Goal: Information Seeking & Learning: Learn about a topic

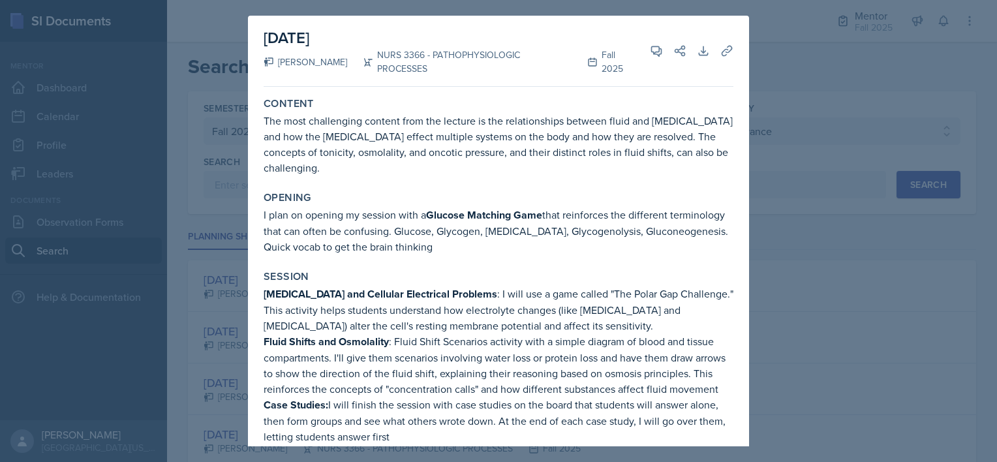
select select "a8c40de0-d7eb-4f82-90ee-ac0c6ce45f71"
select select "f5e0376e-e2ce-431c-8981-7364c091322b"
select select "1"
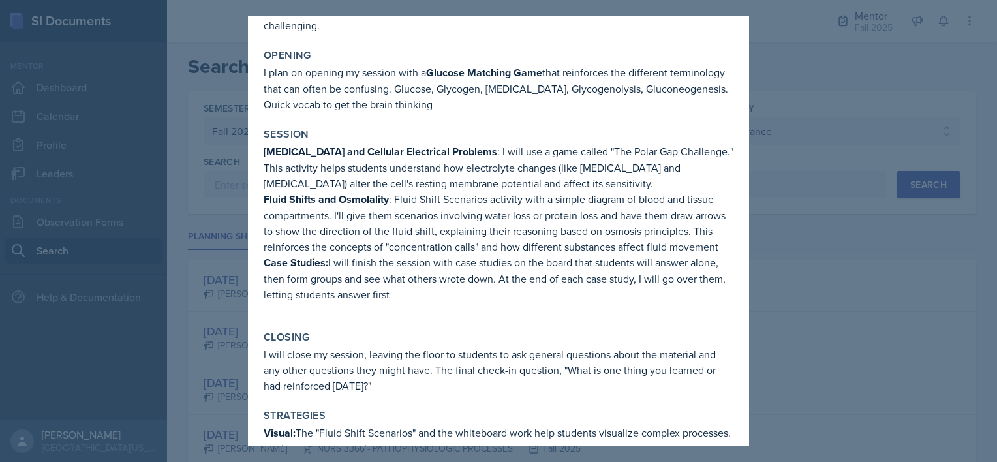
click at [225, 185] on div at bounding box center [498, 231] width 997 height 462
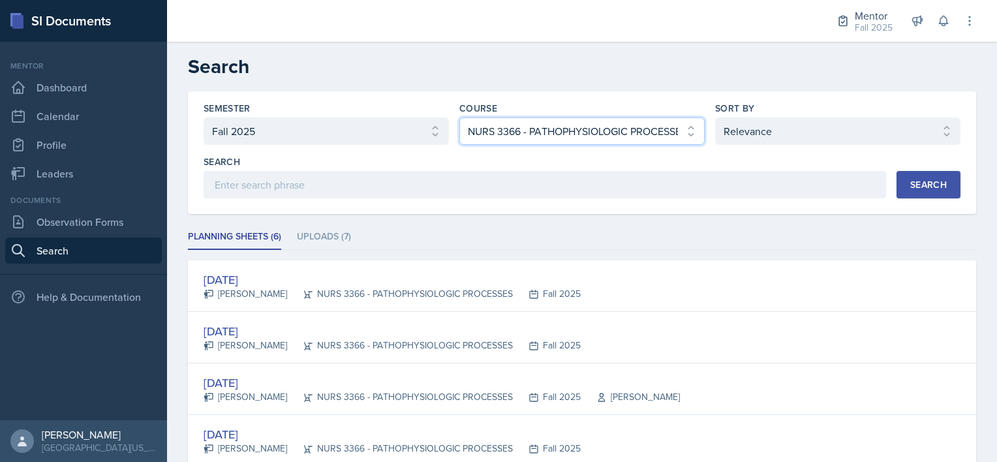
click at [506, 125] on select "Select course All ASTR 1345 BIOL 1345 BIOL 1441 BIOL 1442 BIOL 2300 BIOL 2444 B…" at bounding box center [581, 130] width 245 height 27
click at [459, 117] on select "Select course All ASTR 1345 BIOL 1345 BIOL 1441 BIOL 1442 BIOL 2300 BIOL 2444 B…" at bounding box center [581, 130] width 245 height 27
click at [919, 183] on div "Search" at bounding box center [928, 184] width 37 height 10
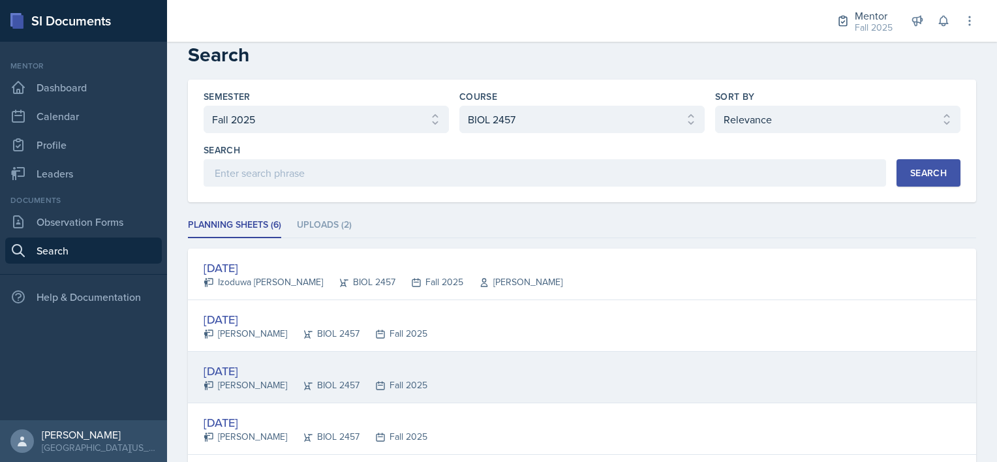
scroll to position [0, 0]
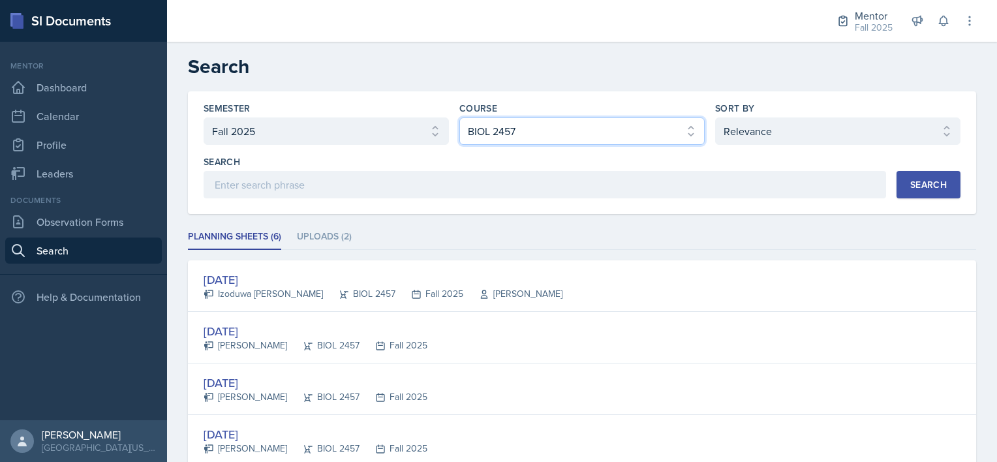
click at [559, 133] on select "Select course All ASTR 1345 BIOL 1345 BIOL 1441 BIOL 1442 BIOL 2300 BIOL 2444 B…" at bounding box center [581, 130] width 245 height 27
select select "all"
click at [459, 117] on select "Select course All ASTR 1345 BIOL 1345 BIOL 1441 BIOL 1442 BIOL 2300 BIOL 2444 B…" at bounding box center [581, 130] width 245 height 27
click at [912, 186] on div "Search" at bounding box center [928, 184] width 37 height 10
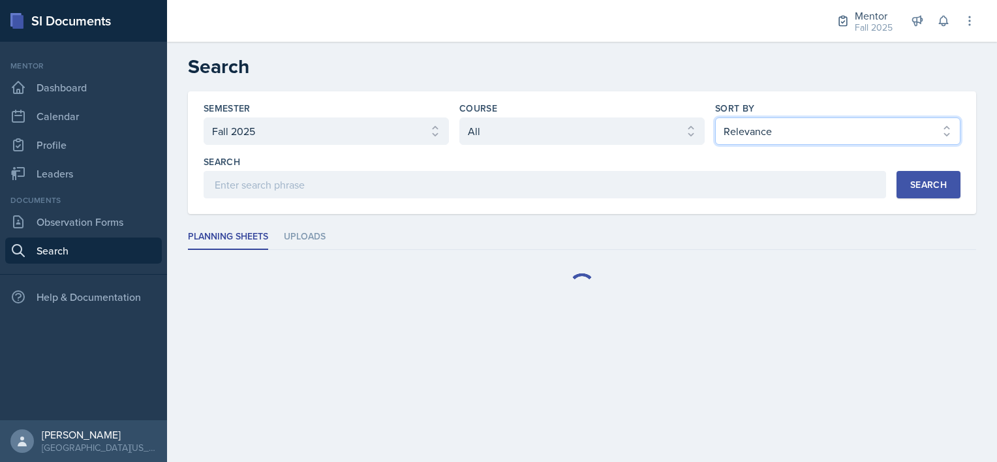
click at [795, 124] on select "Select sort by Relevance Document Date (Asc) Document Date (Desc)" at bounding box center [837, 130] width 245 height 27
select select "2"
click at [715, 117] on select "Select sort by Relevance Document Date (Asc) Document Date (Desc)" at bounding box center [837, 130] width 245 height 27
click at [914, 180] on div "Search" at bounding box center [928, 184] width 37 height 10
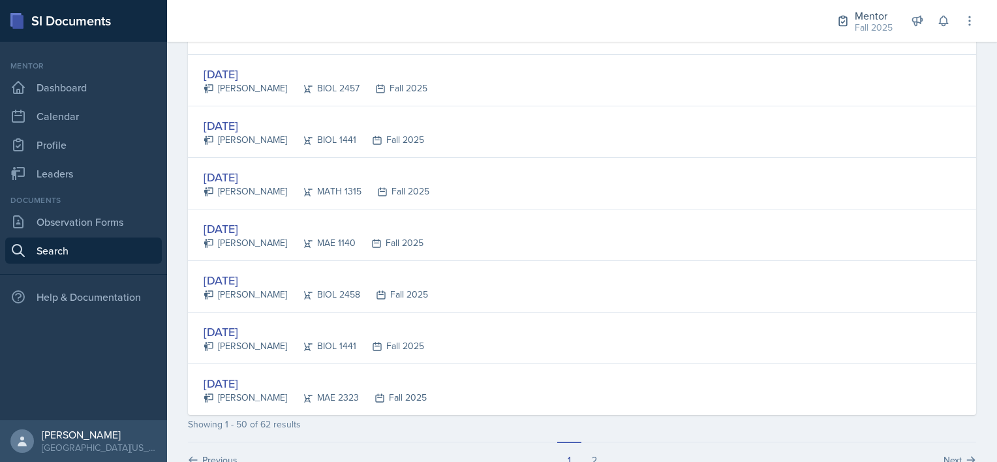
scroll to position [2422, 0]
click at [593, 448] on button "2" at bounding box center [594, 454] width 26 height 25
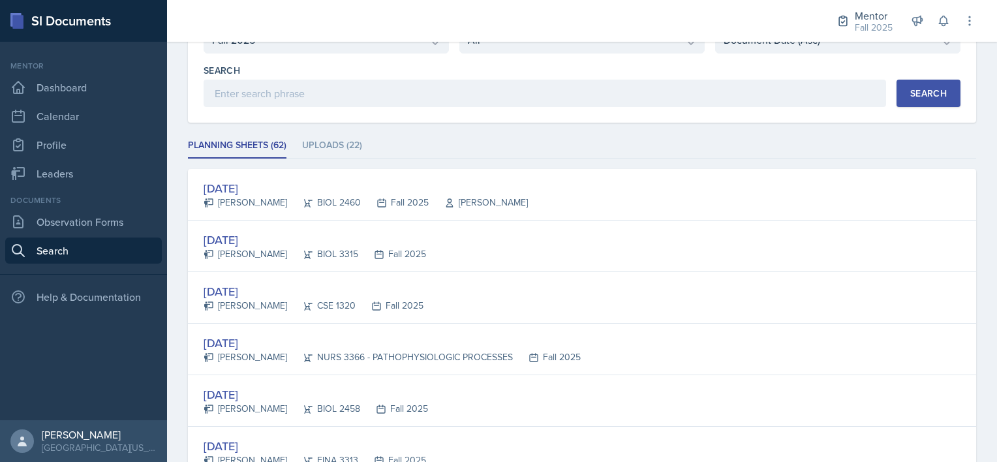
scroll to position [86, 0]
